Goal: Task Accomplishment & Management: Manage account settings

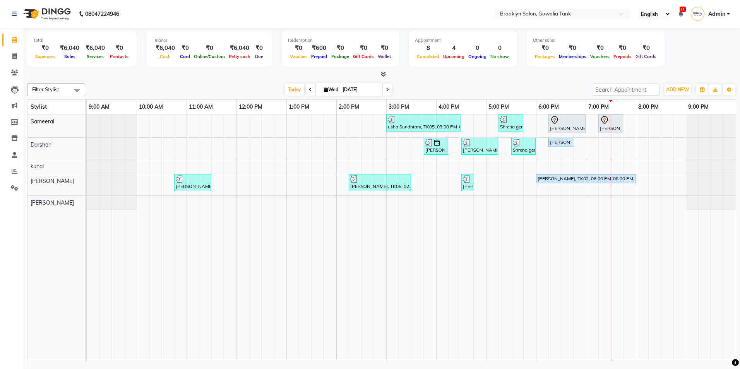
click at [591, 145] on div "usha Sundhram, TK05, 03:00 PM-04:30 PM, Color - Root Touch Up - Stylist,Hair - …" at bounding box center [411, 238] width 649 height 247
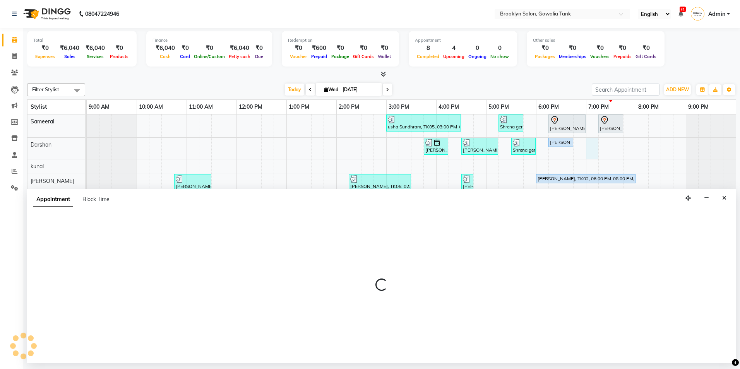
select select "3856"
select select "tentative"
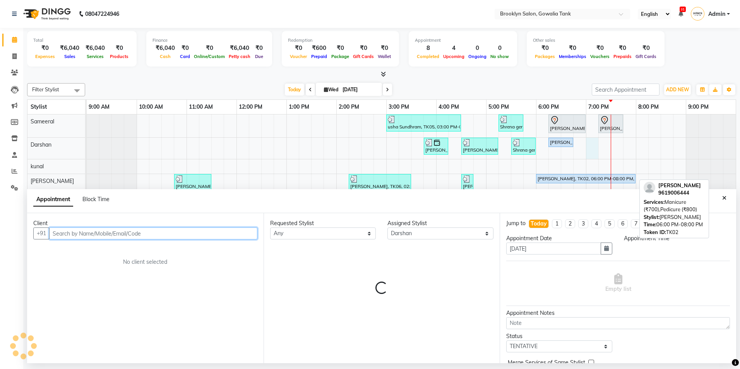
select select "1140"
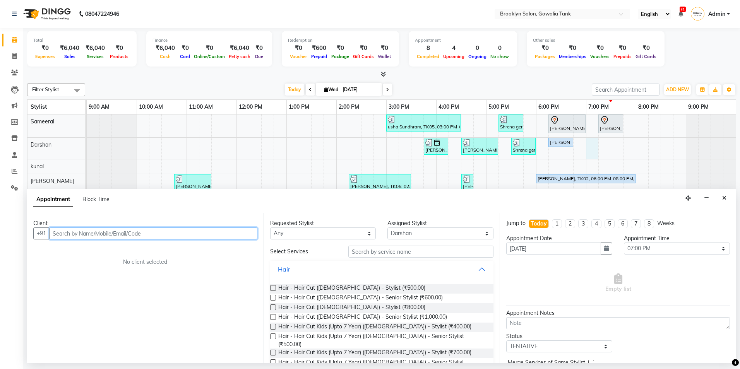
click at [233, 232] on input "text" at bounding box center [153, 234] width 208 height 12
type input "9099910575"
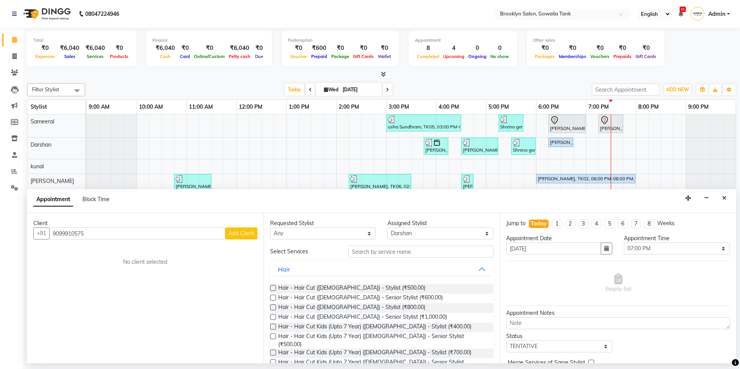
click at [233, 232] on span "Add Client" at bounding box center [241, 233] width 26 height 7
select select "22"
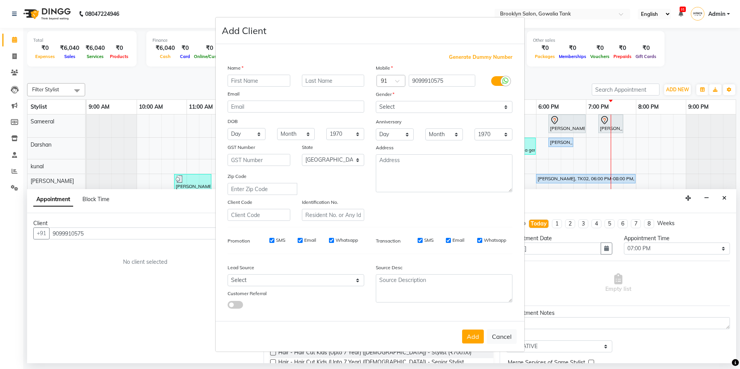
click at [266, 77] on input "text" at bounding box center [259, 81] width 63 height 12
type input "reet"
click at [403, 107] on select "Select [DEMOGRAPHIC_DATA] [DEMOGRAPHIC_DATA] Other Prefer Not To Say" at bounding box center [444, 107] width 137 height 12
select select "[DEMOGRAPHIC_DATA]"
click at [376, 101] on select "Select [DEMOGRAPHIC_DATA] [DEMOGRAPHIC_DATA] Other Prefer Not To Say" at bounding box center [444, 107] width 137 height 12
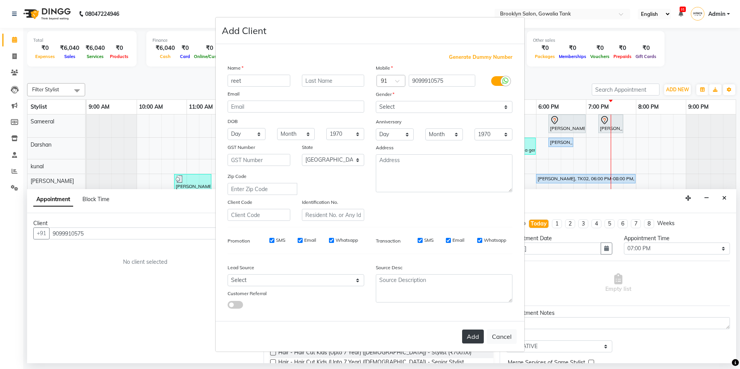
click at [473, 334] on button "Add" at bounding box center [473, 337] width 22 height 14
select select
select select "null"
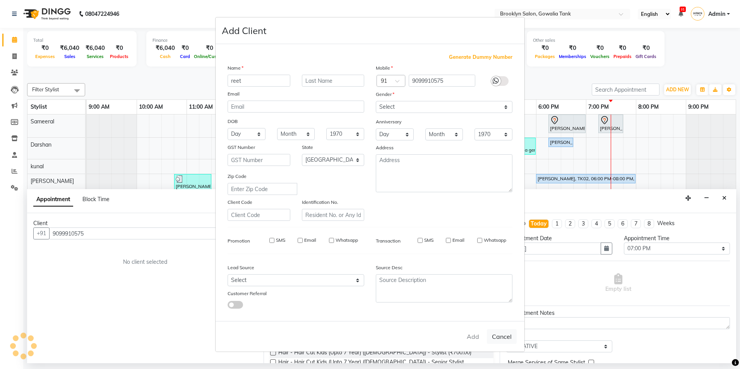
select select
checkbox input "false"
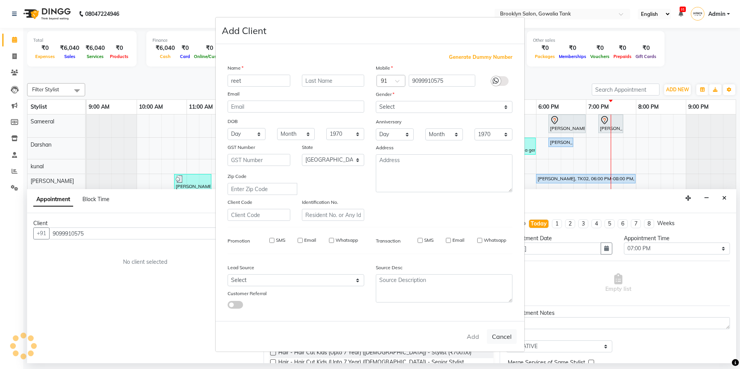
checkbox input "false"
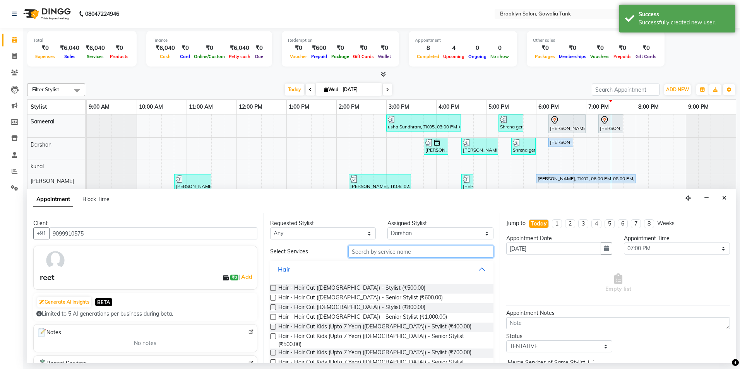
click at [364, 251] on input "text" at bounding box center [420, 252] width 145 height 12
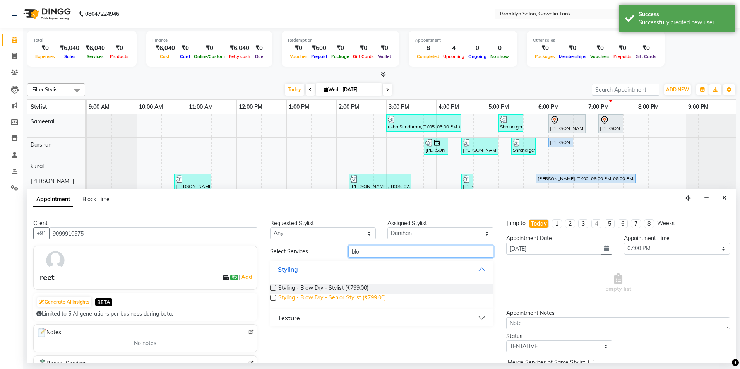
type input "blo"
click at [340, 300] on span "Styling - Blow Dry - Senior Stylist (₹799.00)" at bounding box center [332, 299] width 108 height 10
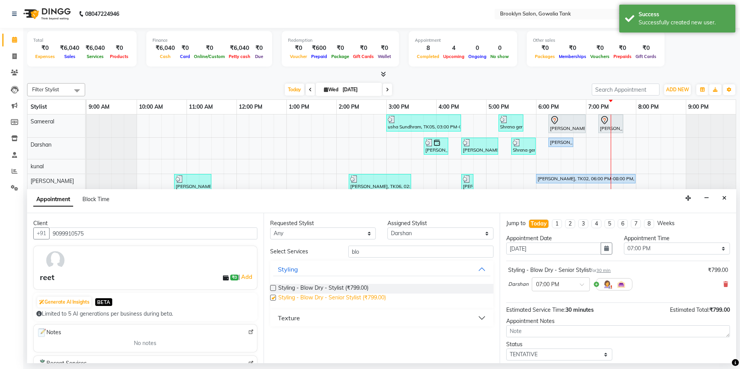
checkbox input "false"
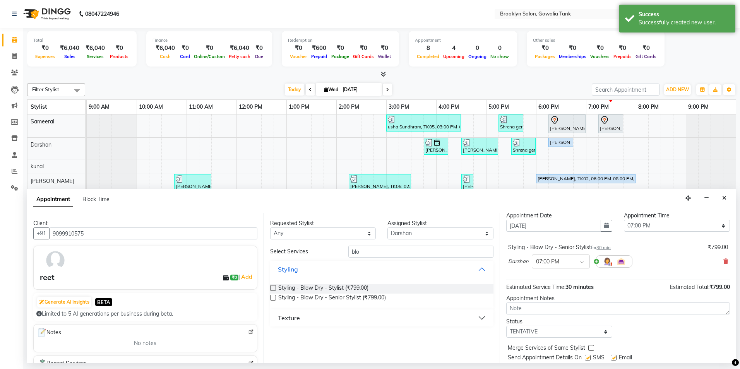
scroll to position [46, 0]
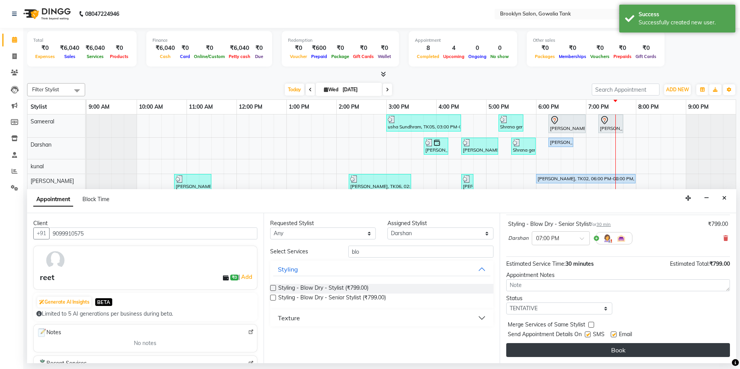
click at [566, 347] on button "Book" at bounding box center [618, 350] width 224 height 14
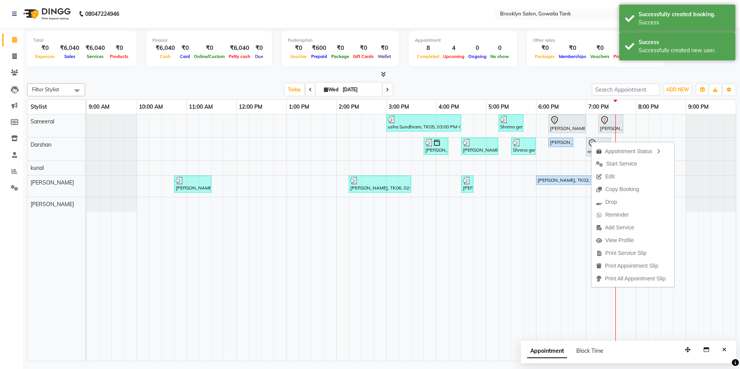
click at [618, 166] on span "Start Service" at bounding box center [621, 164] width 31 height 8
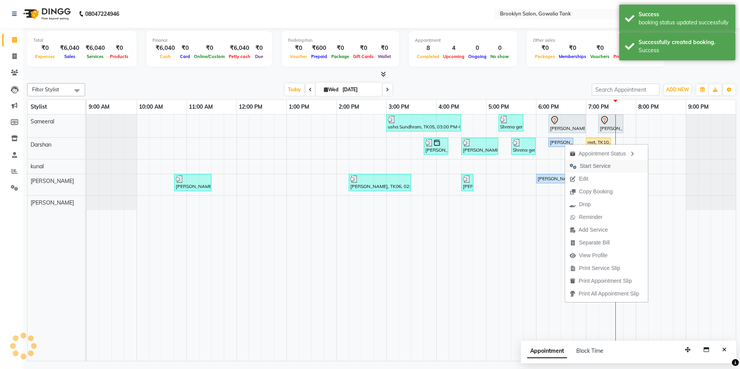
click at [592, 169] on span "Start Service" at bounding box center [595, 166] width 31 height 8
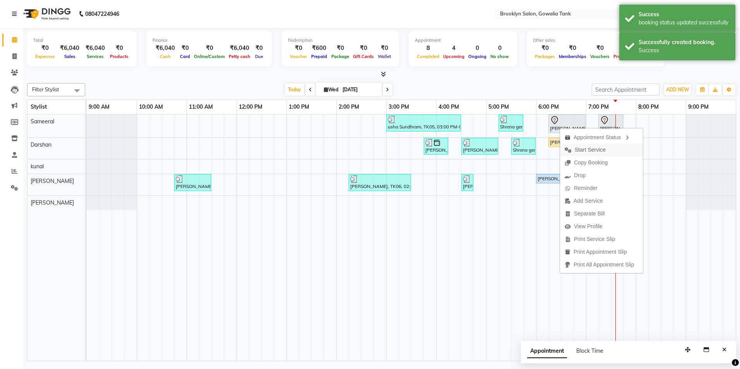
click at [581, 153] on span "Start Service" at bounding box center [590, 150] width 31 height 8
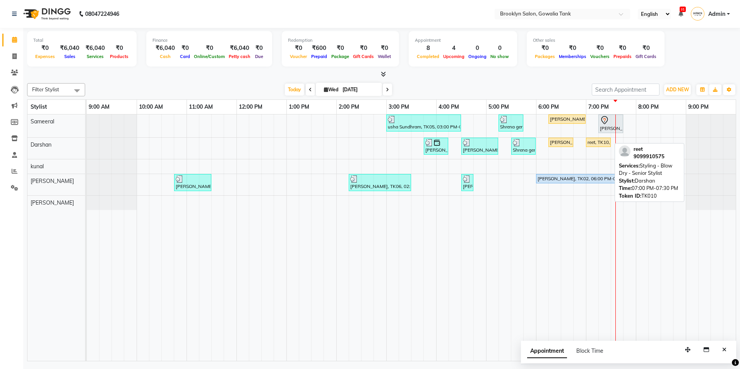
click at [592, 145] on div "reet, TK10, 07:00 PM-07:30 PM, Styling - Blow Dry - Senior Stylist" at bounding box center [598, 142] width 23 height 7
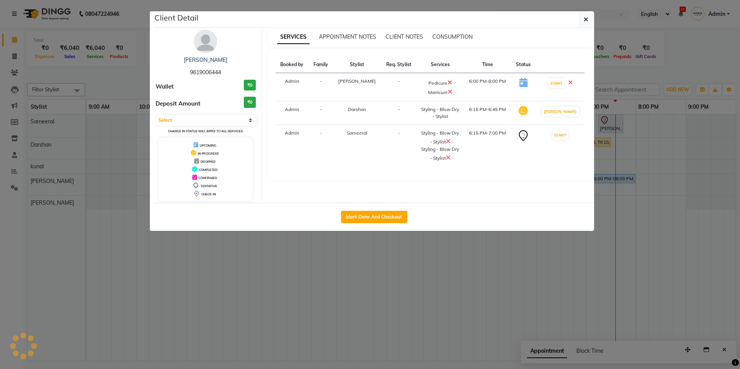
select select "1"
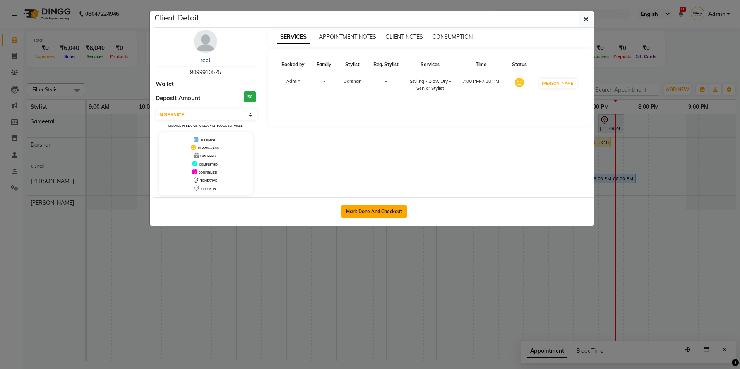
click at [355, 211] on button "Mark Done And Checkout" at bounding box center [374, 212] width 66 height 12
select select "service"
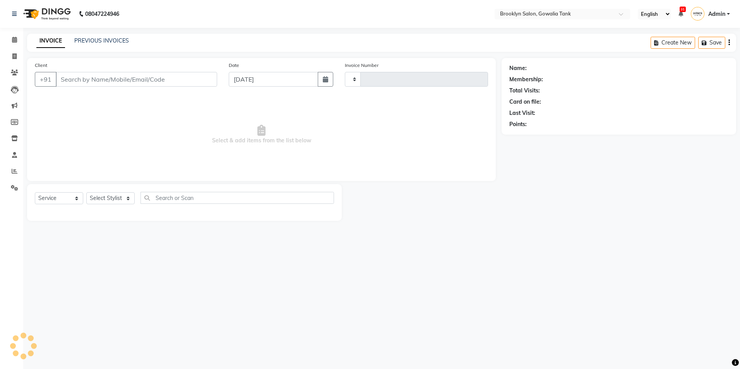
type input "0842"
select select "131"
type input "9099910575"
select select "3856"
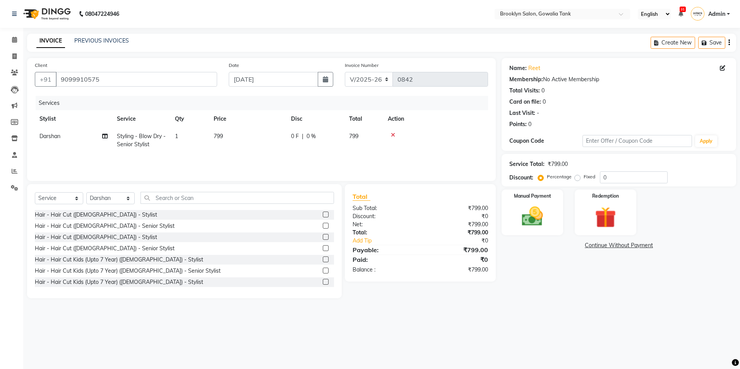
click at [225, 138] on td "799" at bounding box center [247, 141] width 77 height 26
select select "3856"
drag, startPoint x: 281, startPoint y: 137, endPoint x: 228, endPoint y: 137, distance: 53.8
click at [228, 137] on tr "[PERSON_NAME] Darshan kunal [PERSON_NAME] Sameeral Styling - Blow Dry - Senior …" at bounding box center [261, 144] width 453 height 33
type input "800"
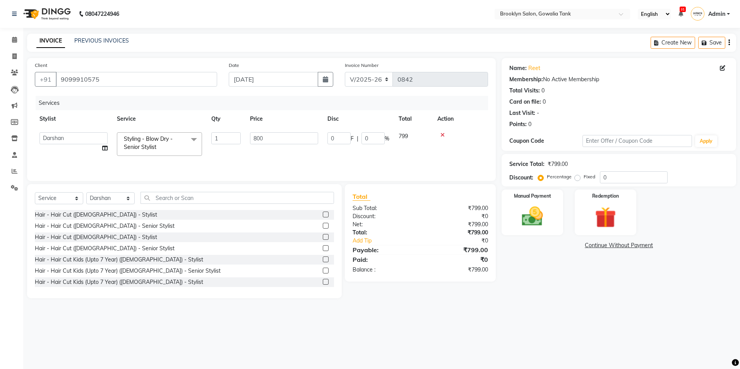
click at [530, 269] on div "Name: Reet Membership: No Active Membership Total Visits: 0 Card on file: 0 Las…" at bounding box center [622, 178] width 240 height 240
click at [528, 225] on img at bounding box center [533, 217] width 36 height 26
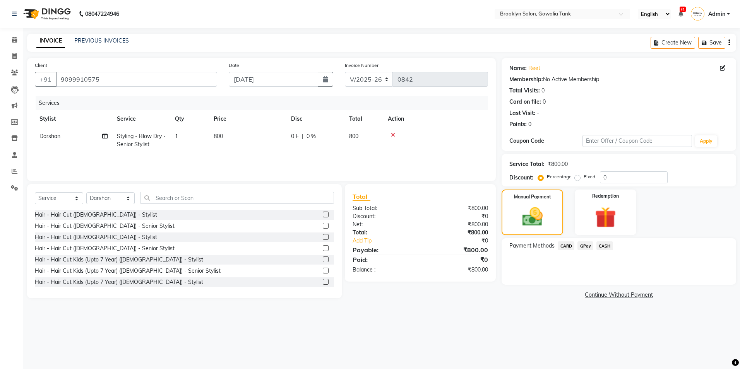
click at [603, 248] on span "CASH" at bounding box center [605, 246] width 17 height 9
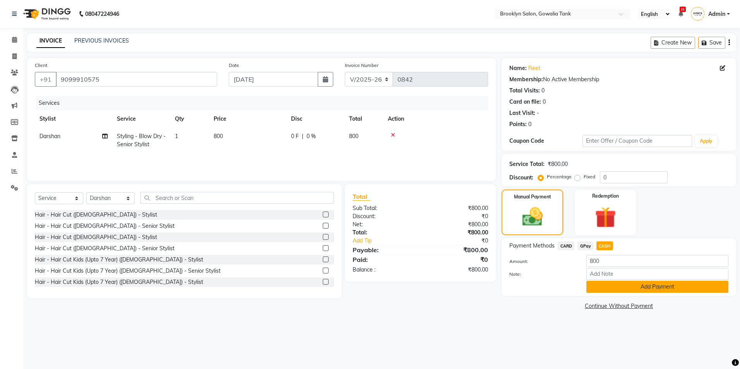
click at [623, 287] on button "Add Payment" at bounding box center [658, 287] width 142 height 12
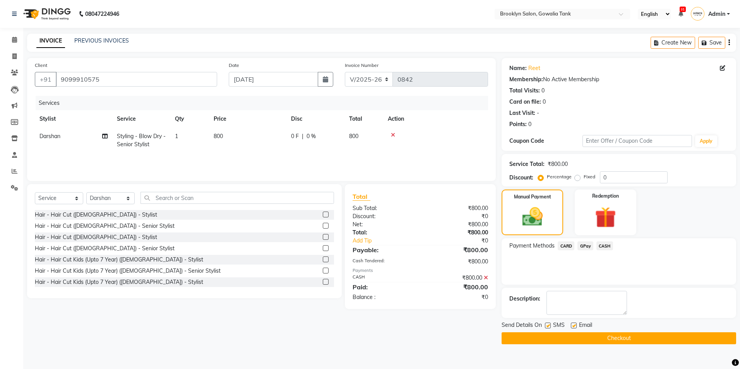
click at [652, 340] on button "Checkout" at bounding box center [619, 339] width 235 height 12
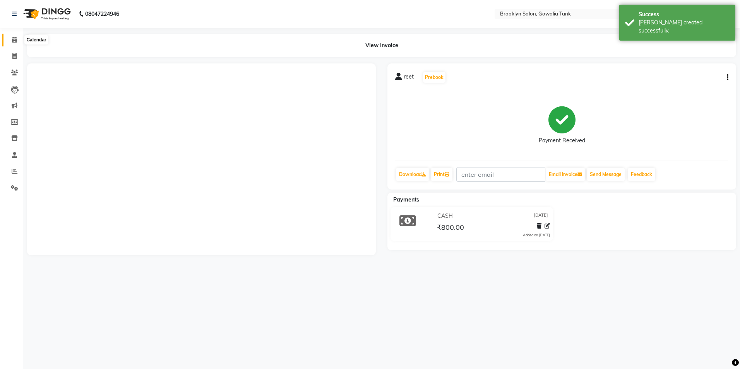
click at [15, 38] on icon at bounding box center [14, 40] width 5 height 6
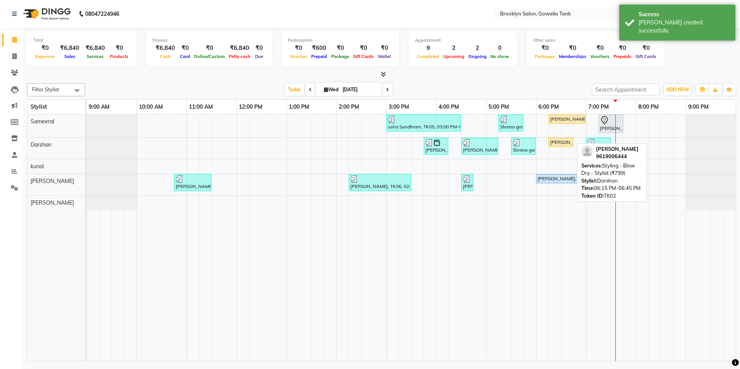
click at [560, 144] on div "[PERSON_NAME], TK02, 06:15 PM-06:45 PM, Styling - Blow Dry - Stylist (₹799)" at bounding box center [560, 142] width 23 height 7
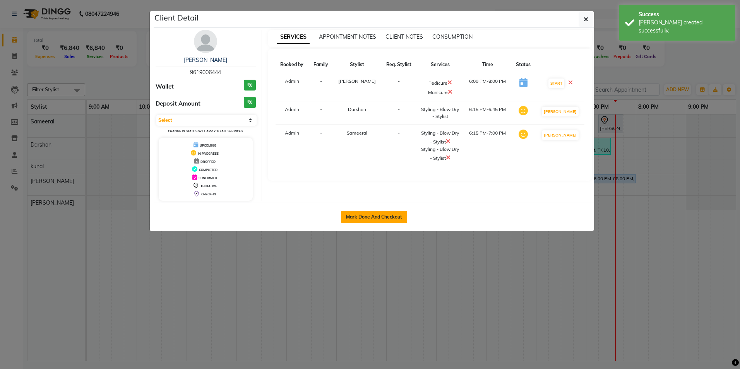
click at [352, 211] on button "Mark Done And Checkout" at bounding box center [374, 217] width 66 height 12
select select "service"
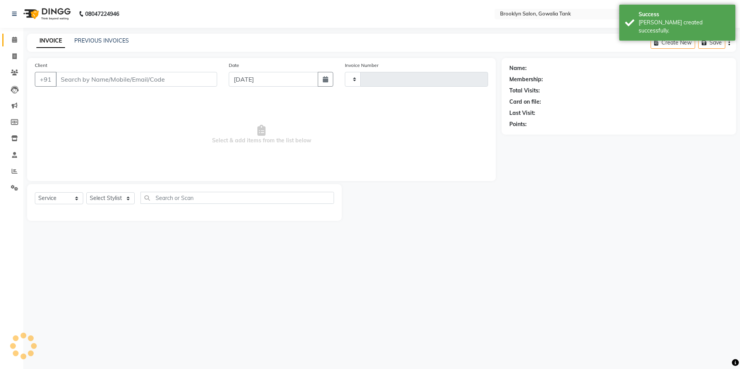
type input "0843"
select select "131"
type input "9619006444"
select select "24048"
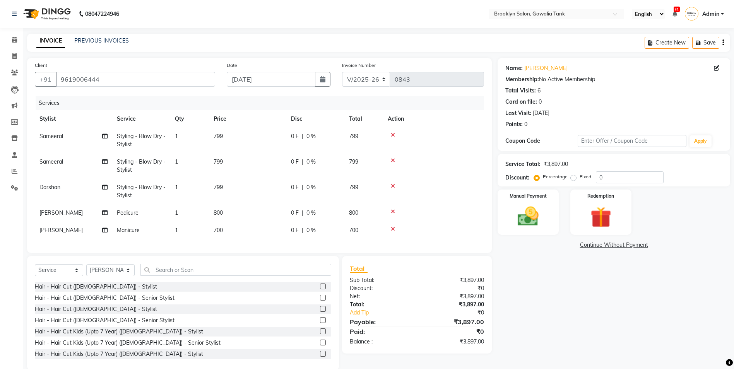
click at [138, 140] on td "Styling - Blow Dry - Stylist" at bounding box center [141, 141] width 58 height 26
select select "3855"
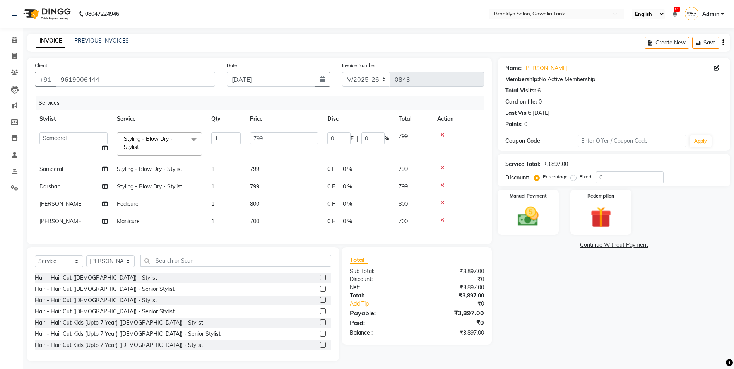
click at [141, 146] on link "x" at bounding box center [140, 147] width 3 height 7
checkbox input "false"
type input "0"
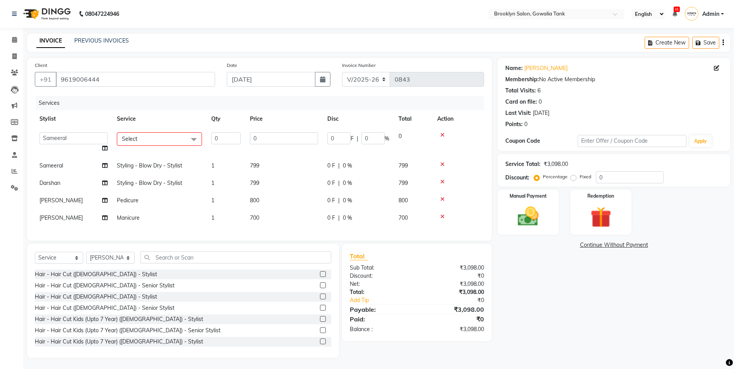
click at [154, 138] on span "Select" at bounding box center [159, 139] width 85 height 14
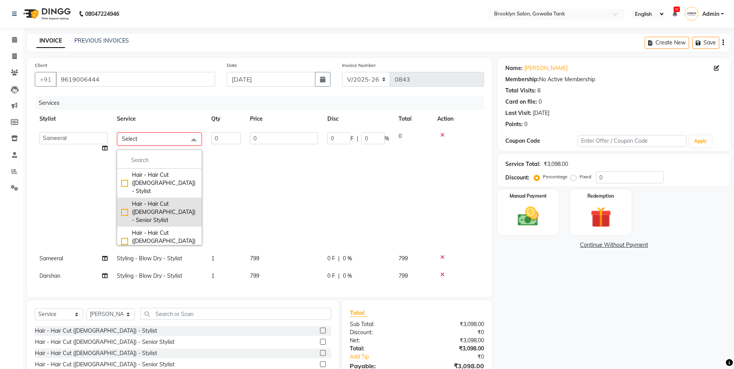
click at [165, 203] on div "Hair - Hair Cut ([DEMOGRAPHIC_DATA]) - Senior Stylist" at bounding box center [159, 212] width 77 height 24
checkbox input "true"
type input "1"
type input "600"
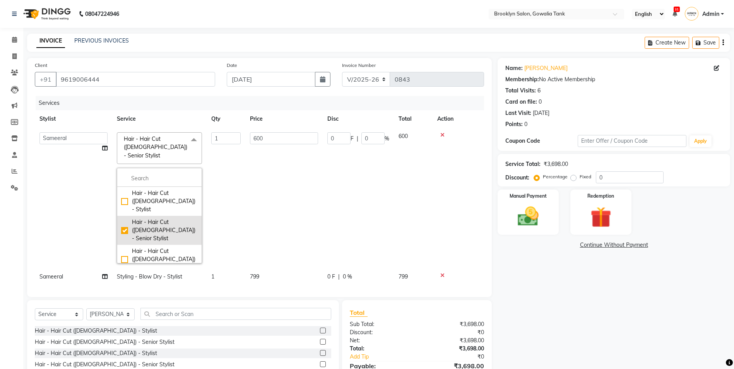
click at [148, 218] on div "Hair - Hair Cut ([DEMOGRAPHIC_DATA]) - Senior Stylist" at bounding box center [159, 230] width 77 height 24
checkbox input "false"
type input "0"
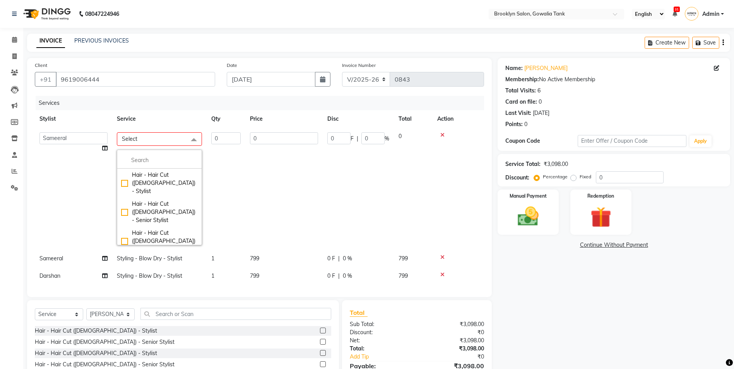
click at [155, 258] on div "Hair - Hair Cut ([DEMOGRAPHIC_DATA]) - Senior Stylist" at bounding box center [159, 270] width 77 height 24
checkbox input "true"
type input "1"
type input "1000"
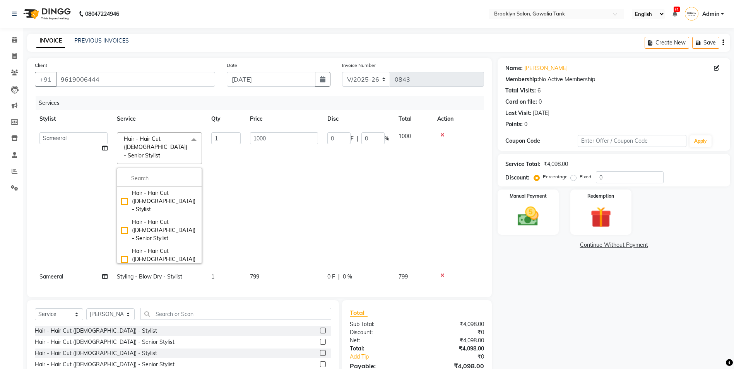
click at [241, 160] on td "1" at bounding box center [226, 198] width 39 height 141
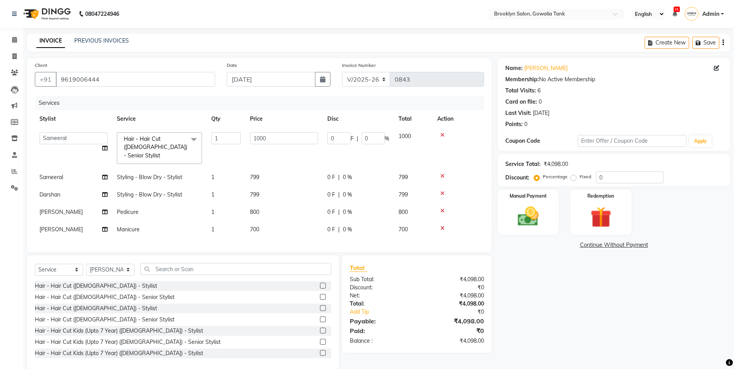
click at [266, 170] on td "799" at bounding box center [283, 177] width 77 height 17
select select "3855"
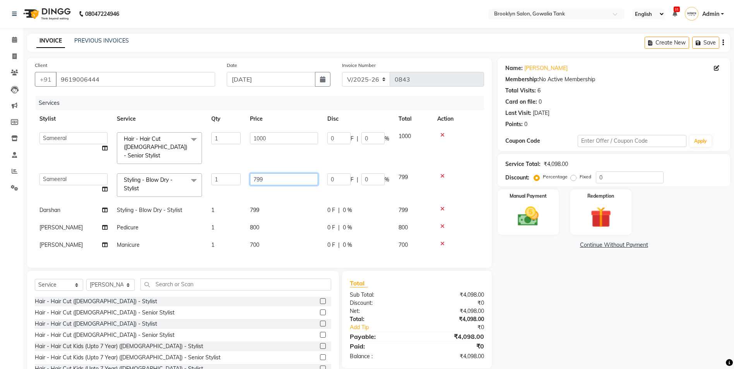
drag, startPoint x: 266, startPoint y: 170, endPoint x: 230, endPoint y: 171, distance: 35.2
click at [231, 171] on tr "[PERSON_NAME] Darshan kunal [PERSON_NAME] Sameeral Styling - Blow Dry - Stylist…" at bounding box center [260, 185] width 450 height 33
type input "7"
type input "800"
click at [180, 199] on tbody "[PERSON_NAME] Darshan kunal [PERSON_NAME] Sameeral Hair - Hair Cut ([DEMOGRAPHI…" at bounding box center [260, 191] width 450 height 126
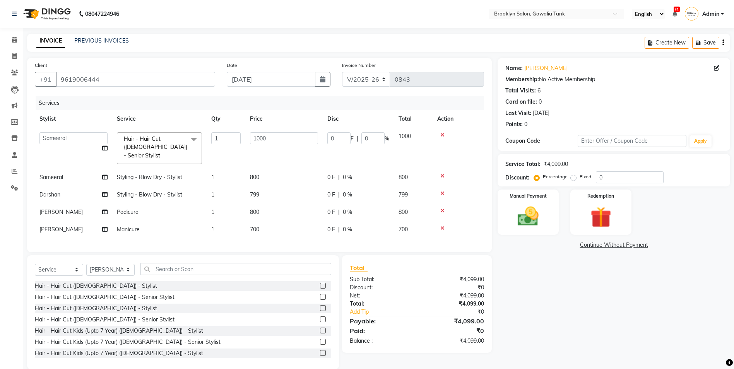
click at [177, 191] on span "Styling - Blow Dry - Stylist" at bounding box center [149, 194] width 65 height 7
select select "3856"
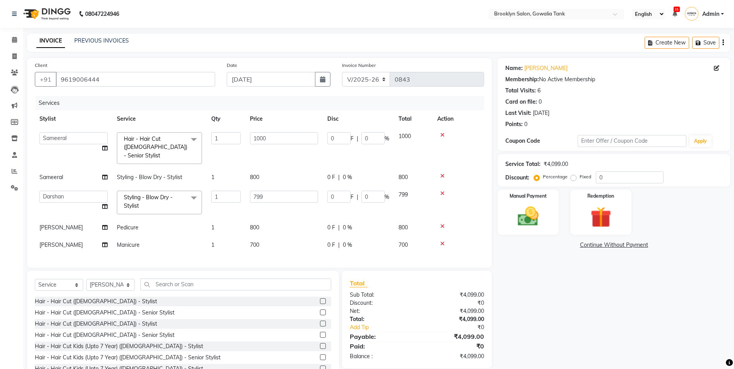
click at [185, 194] on span "Styling - Blow Dry - Stylist x" at bounding box center [156, 202] width 68 height 17
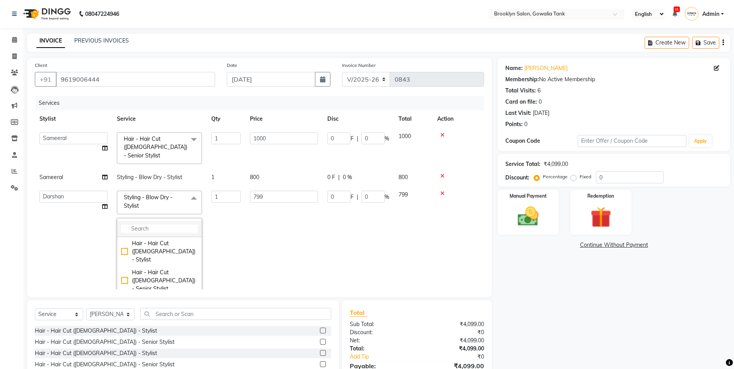
click at [164, 221] on li at bounding box center [159, 229] width 84 height 16
click at [168, 225] on input "multiselect-search" at bounding box center [159, 229] width 77 height 8
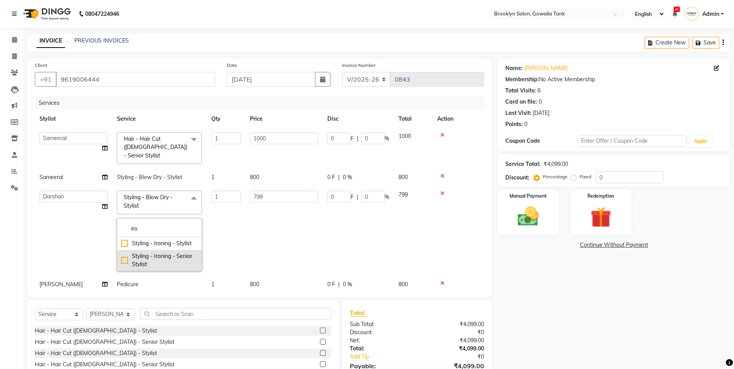
type input "iro"
click at [182, 252] on div "Styling - Ironing - Senior Stylist" at bounding box center [159, 260] width 77 height 16
checkbox input "true"
click at [222, 218] on td "1" at bounding box center [226, 231] width 39 height 90
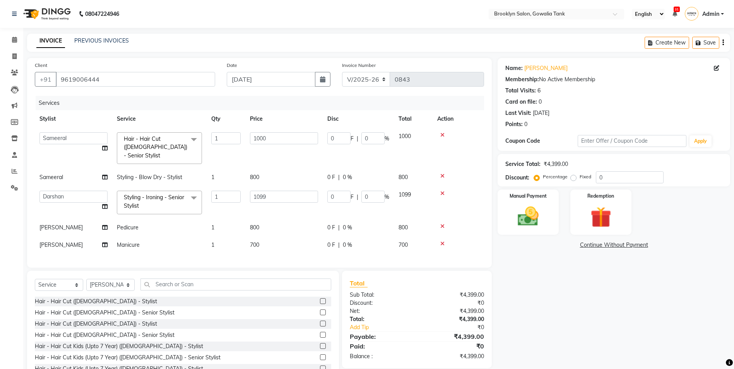
click at [441, 241] on icon at bounding box center [443, 243] width 4 height 5
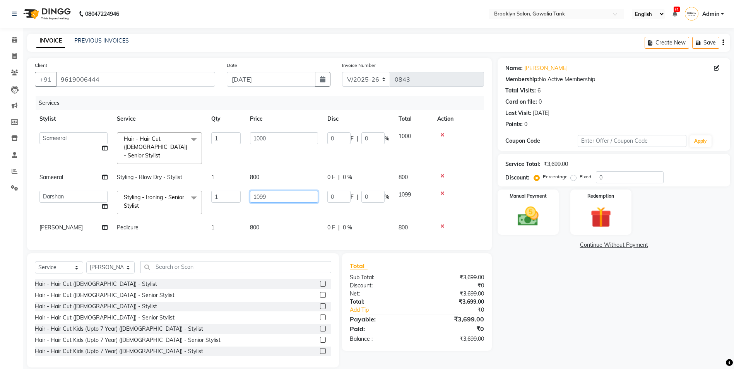
drag, startPoint x: 273, startPoint y: 186, endPoint x: 244, endPoint y: 191, distance: 29.0
click at [244, 191] on tr "[PERSON_NAME] Darshan kunal [PERSON_NAME] Sameeral Styling - Ironing - Senior S…" at bounding box center [260, 202] width 450 height 33
type input "1100"
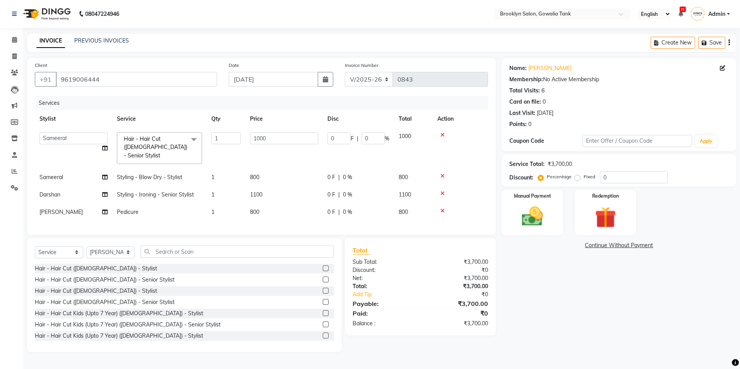
click at [573, 289] on div "Name: [PERSON_NAME] Membership: No Active Membership Total Visits: 6 Card on fi…" at bounding box center [622, 205] width 240 height 294
click at [538, 228] on img at bounding box center [533, 217] width 36 height 26
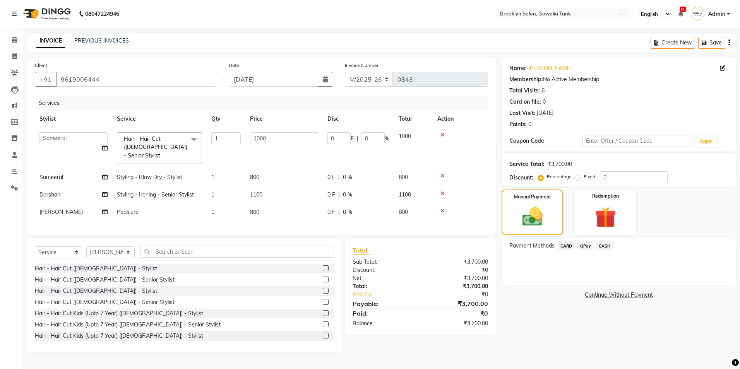
click at [602, 246] on span "CASH" at bounding box center [605, 246] width 17 height 9
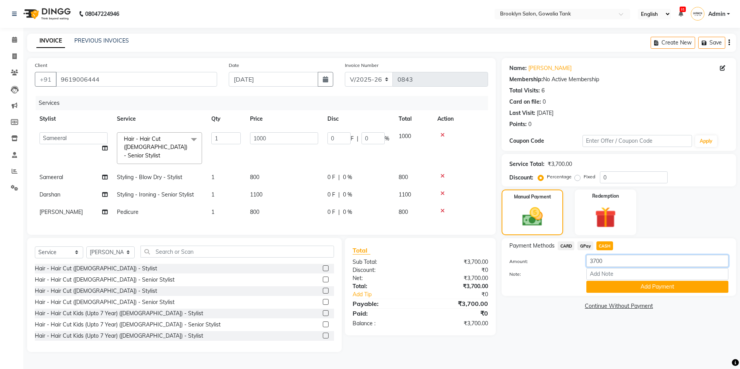
drag, startPoint x: 594, startPoint y: 262, endPoint x: 582, endPoint y: 262, distance: 11.2
click at [582, 262] on div "3700" at bounding box center [658, 261] width 154 height 12
type input "2700"
click at [616, 288] on button "Add Payment" at bounding box center [658, 287] width 142 height 12
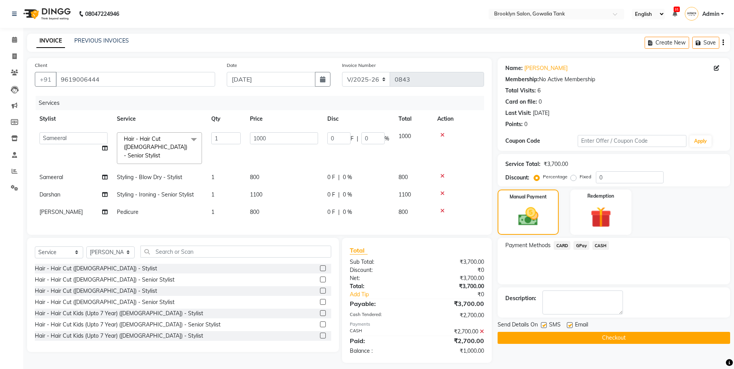
click at [583, 247] on span "GPay" at bounding box center [582, 245] width 16 height 9
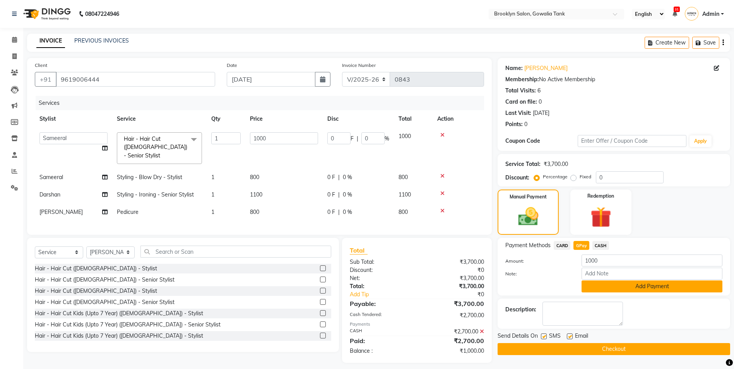
click at [614, 288] on button "Add Payment" at bounding box center [652, 287] width 141 height 12
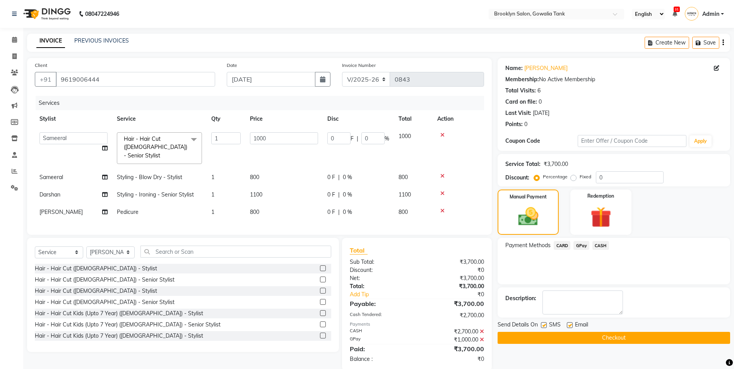
click at [634, 334] on button "Checkout" at bounding box center [614, 338] width 233 height 12
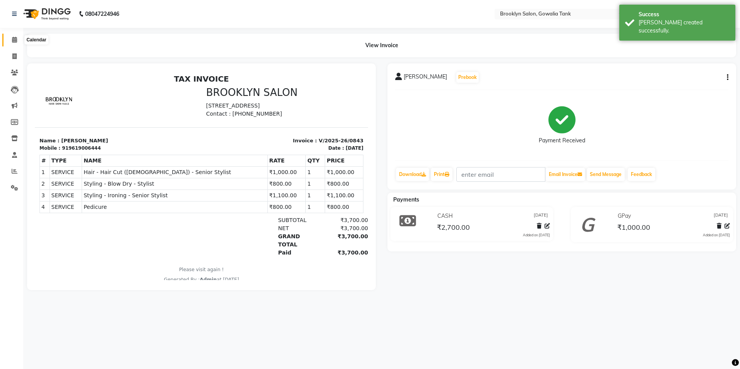
click at [14, 43] on span at bounding box center [15, 40] width 14 height 9
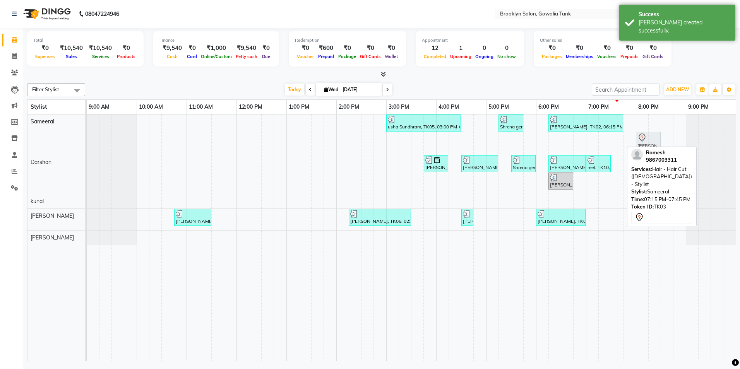
drag, startPoint x: 609, startPoint y: 144, endPoint x: 644, endPoint y: 131, distance: 37.0
click at [644, 131] on div "usha Sundhram, TK05, 03:00 PM-04:30 PM, Color - Root Touch Up - Stylist,Hair - …" at bounding box center [411, 238] width 649 height 247
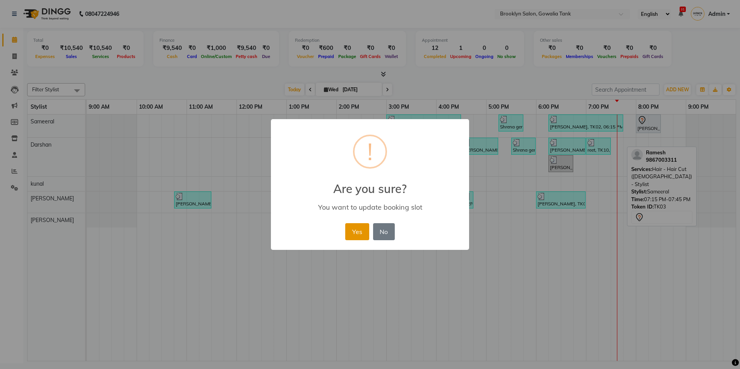
click at [357, 233] on button "Yes" at bounding box center [357, 231] width 24 height 17
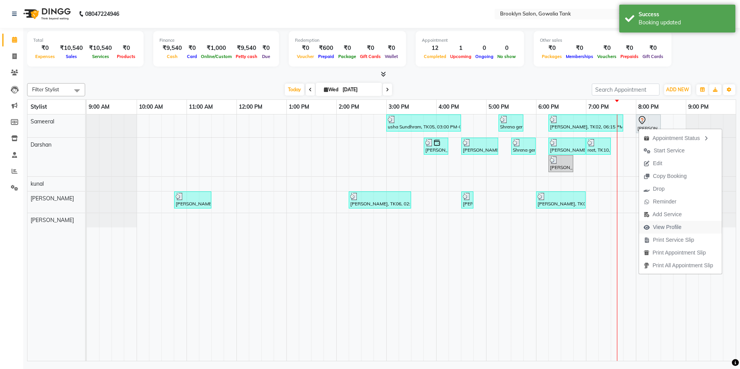
click at [669, 231] on span "View Profile" at bounding box center [667, 227] width 29 height 8
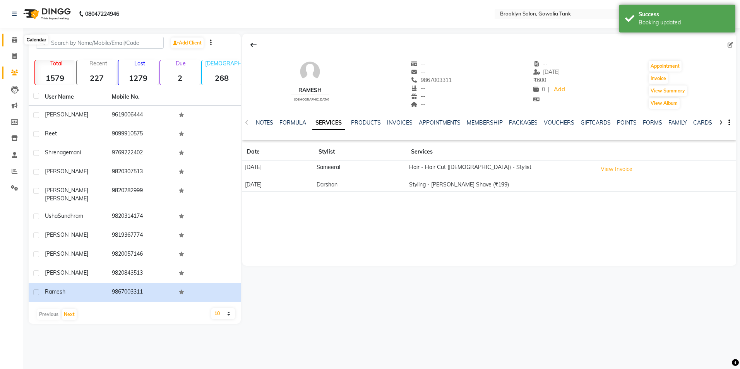
drag, startPoint x: 10, startPoint y: 39, endPoint x: 17, endPoint y: 41, distance: 6.7
click at [10, 39] on span at bounding box center [15, 40] width 14 height 9
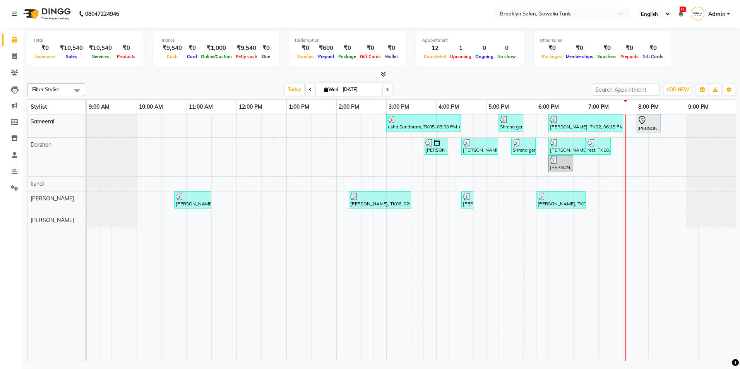
click at [203, 86] on div "[DATE] [DATE]" at bounding box center [338, 90] width 499 height 12
click at [388, 89] on icon at bounding box center [387, 90] width 3 height 5
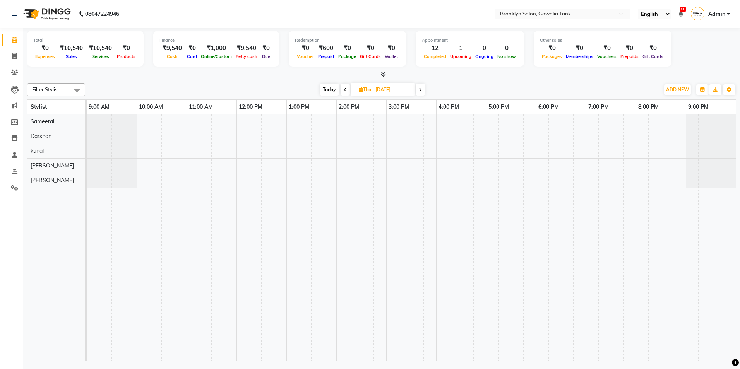
click at [325, 91] on span "Today" at bounding box center [329, 90] width 19 height 12
type input "[DATE]"
